Goal: Check status: Check status

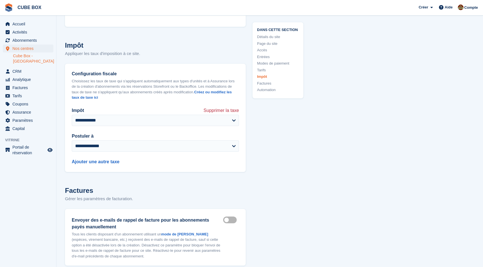
scroll to position [2251, 0]
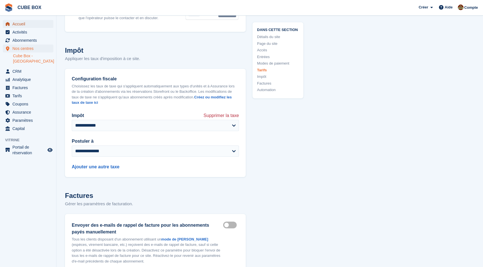
click at [23, 23] on span "Accueil" at bounding box center [29, 24] width 34 height 8
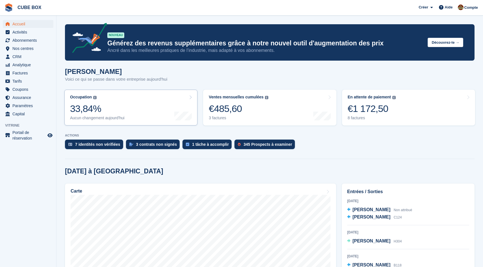
click at [132, 108] on link "Occupation Pourcentage de toutes les unités actuellement attribuées en termes d…" at bounding box center [130, 108] width 133 height 36
